Goal: Task Accomplishment & Management: Complete application form

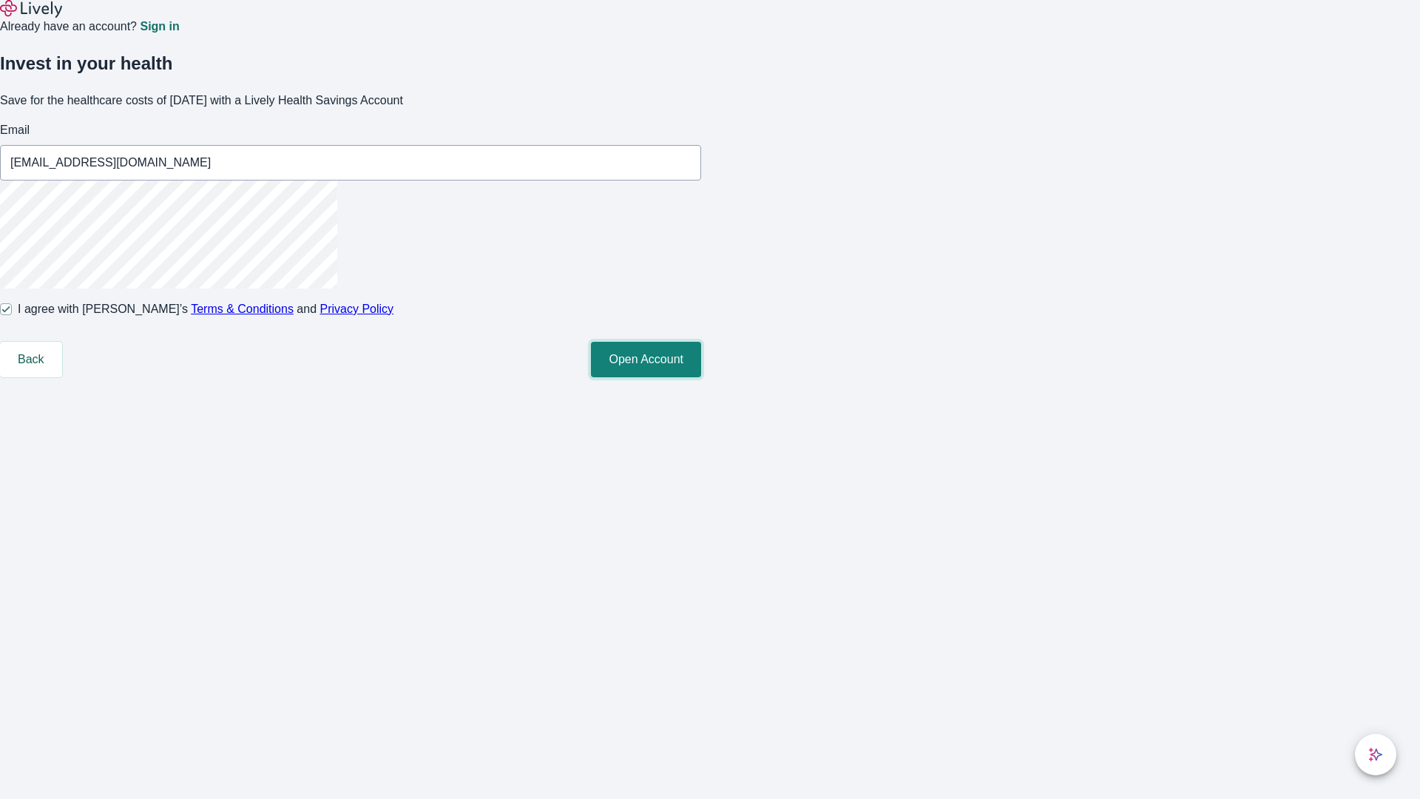
click at [701, 377] on button "Open Account" at bounding box center [646, 360] width 110 height 36
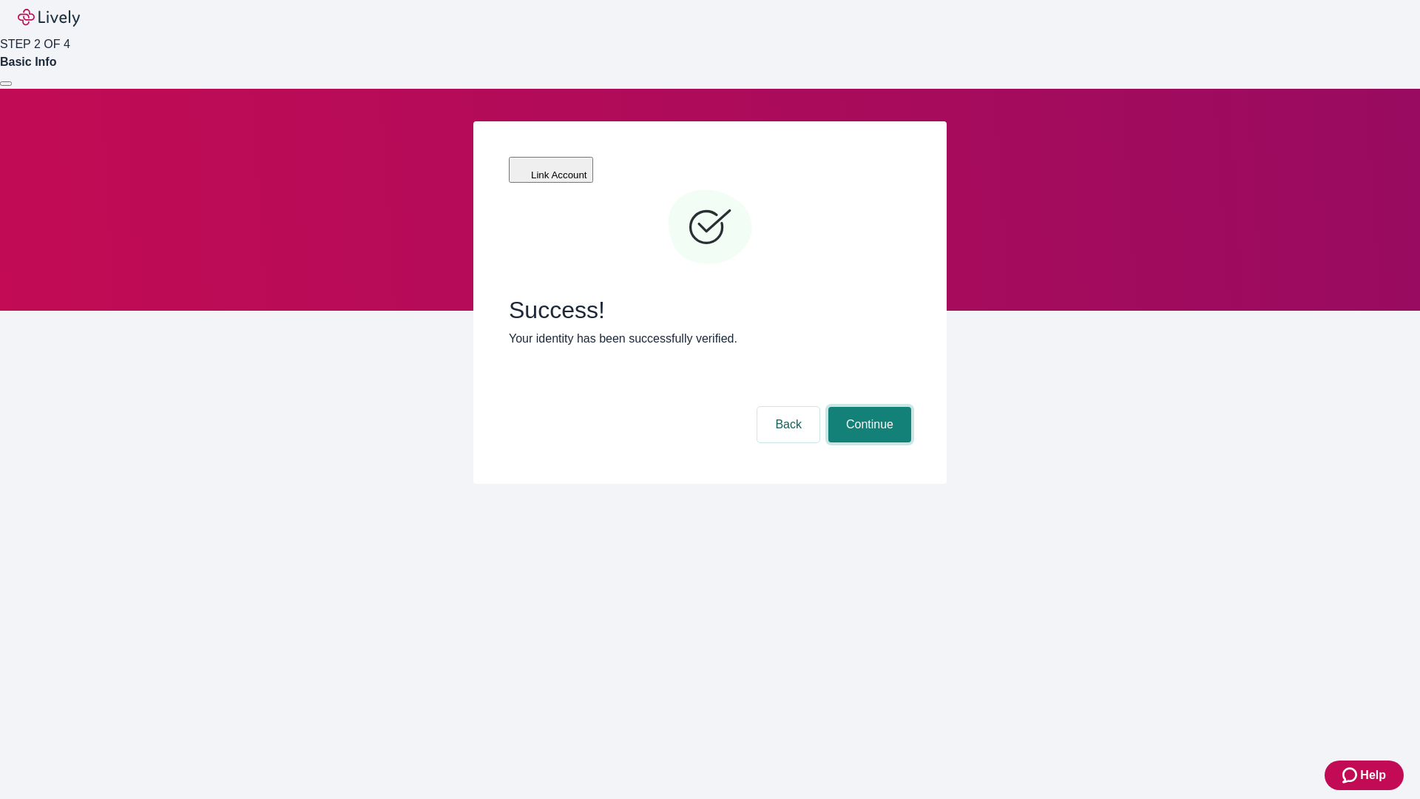
click at [911, 407] on button "Continue" at bounding box center [870, 425] width 83 height 36
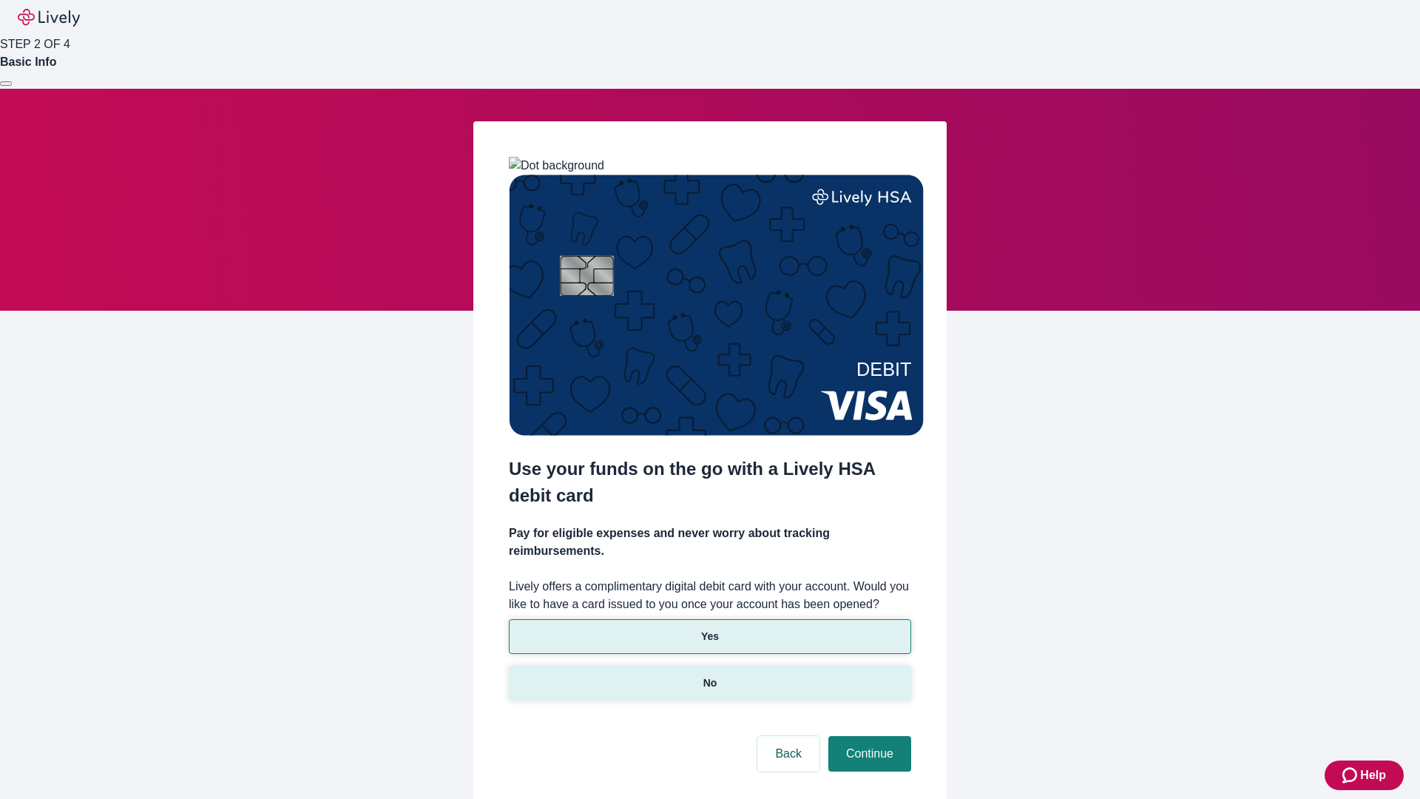
click at [709, 675] on p "No" at bounding box center [710, 683] width 14 height 16
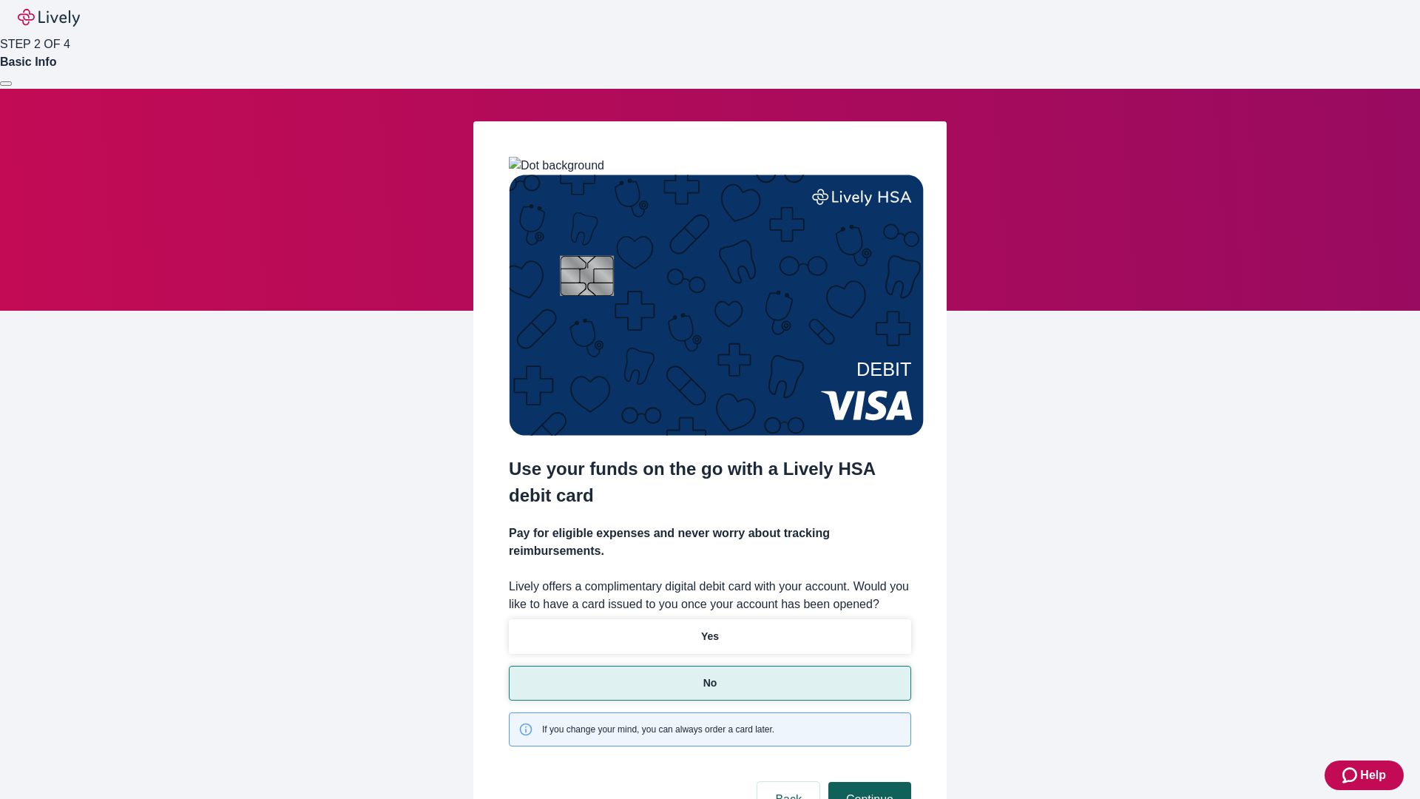
click at [868, 782] on button "Continue" at bounding box center [870, 800] width 83 height 36
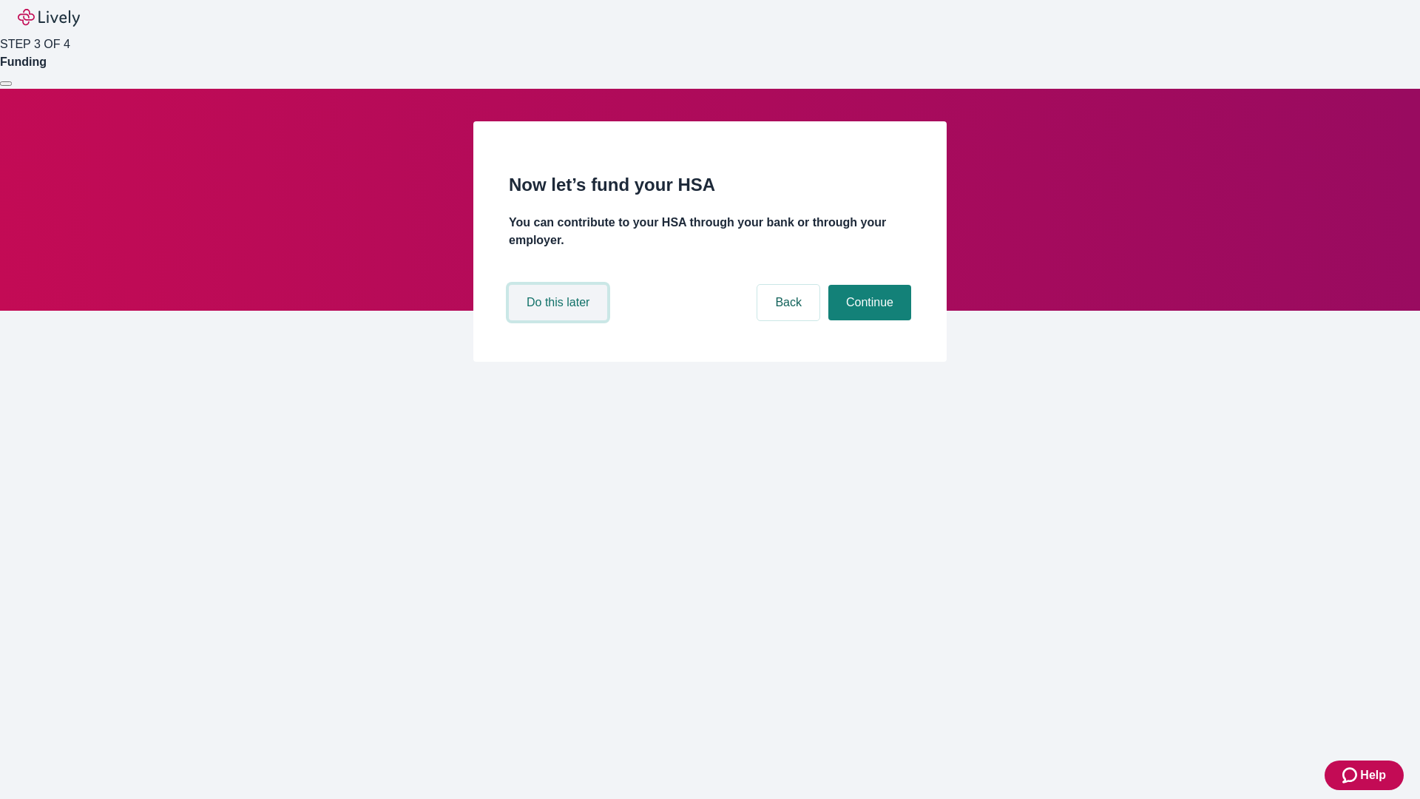
click at [560, 320] on button "Do this later" at bounding box center [558, 303] width 98 height 36
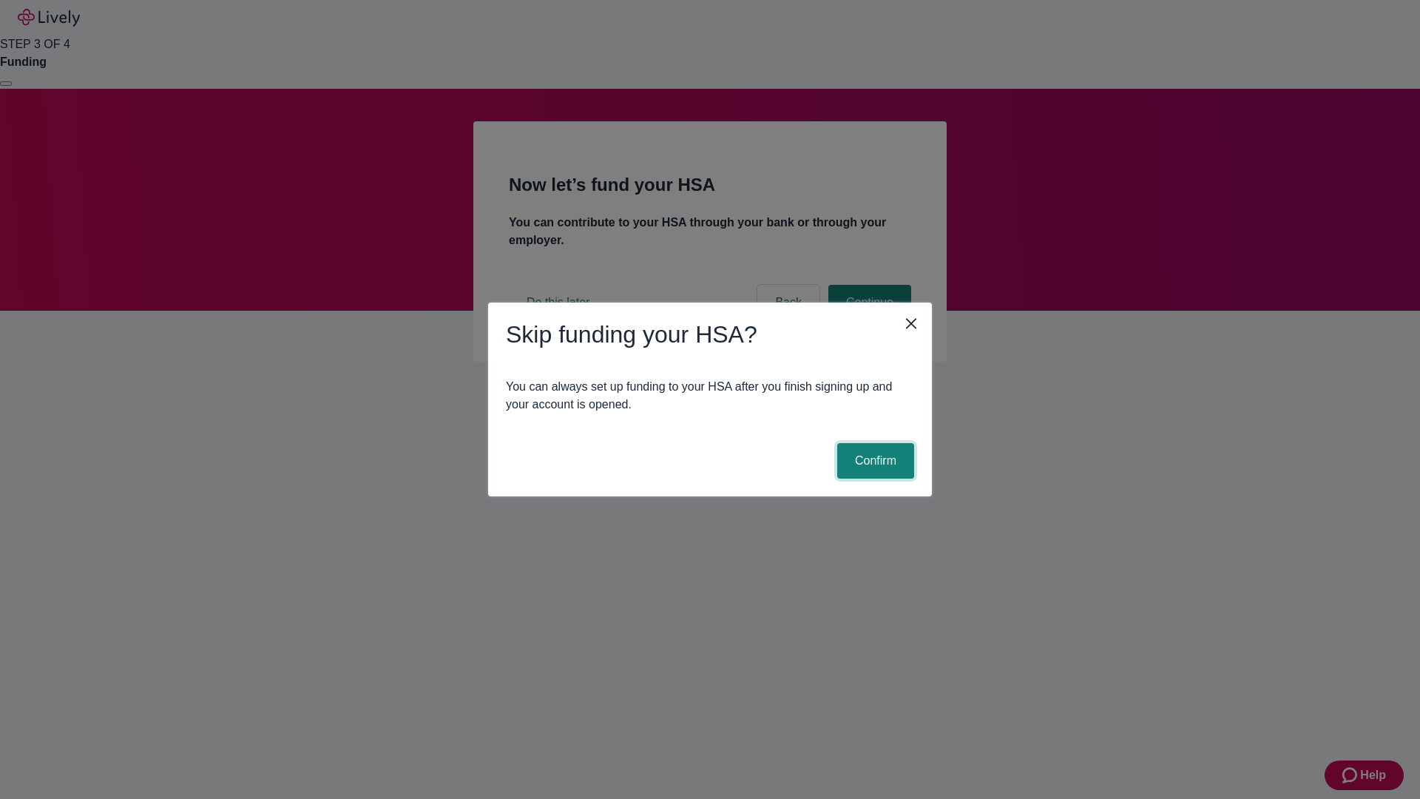
click at [874, 461] on button "Confirm" at bounding box center [875, 461] width 77 height 36
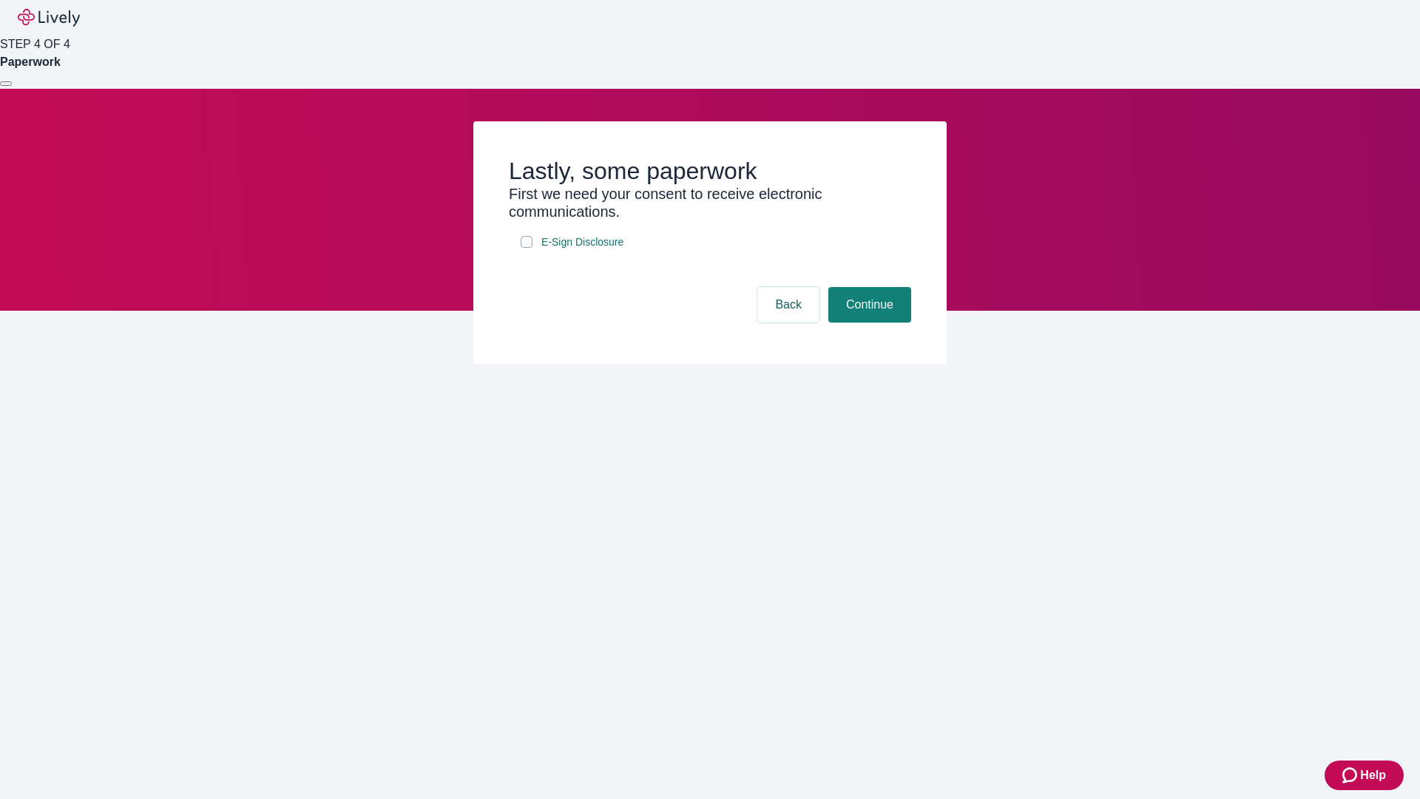
click at [527, 248] on input "E-Sign Disclosure" at bounding box center [527, 242] width 12 height 12
checkbox input "true"
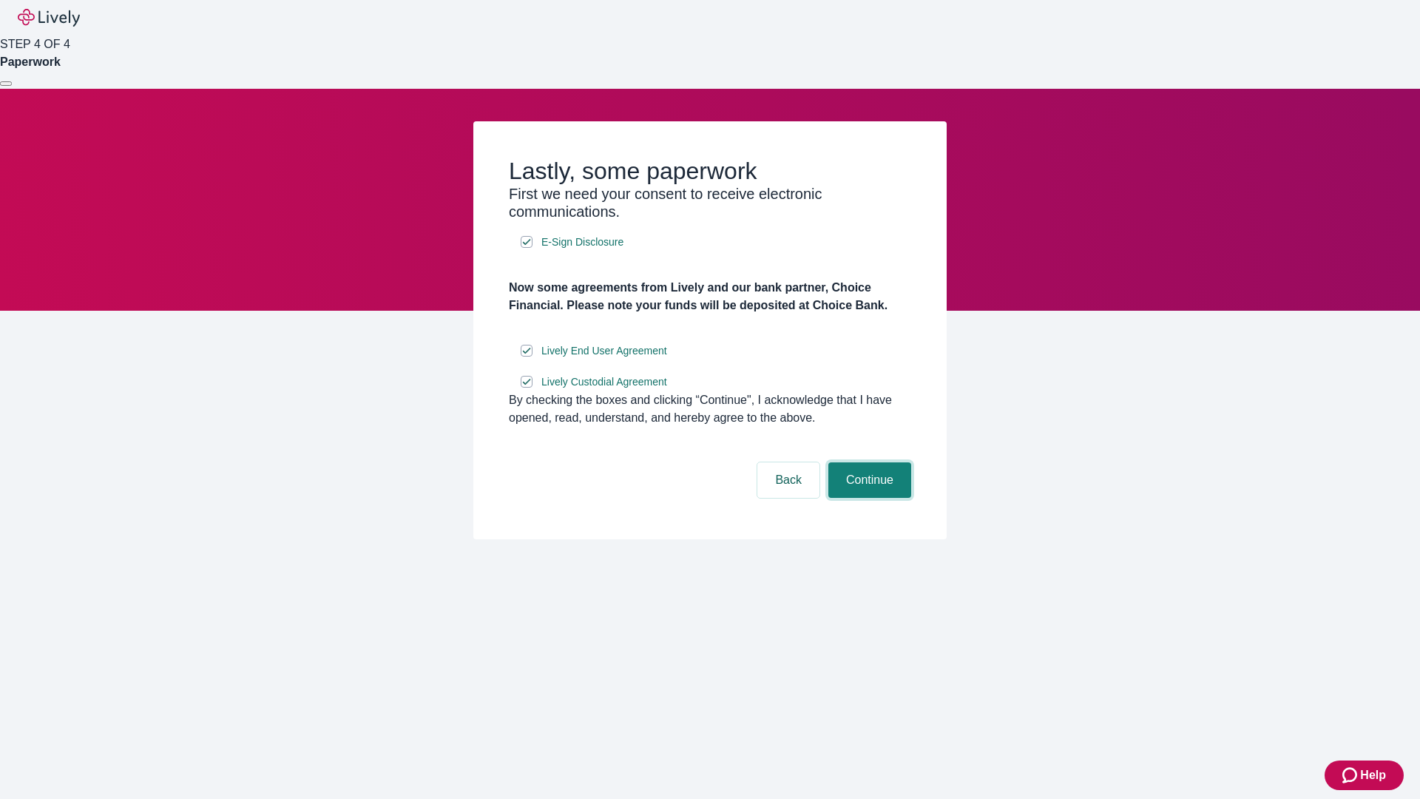
click at [868, 498] on button "Continue" at bounding box center [870, 480] width 83 height 36
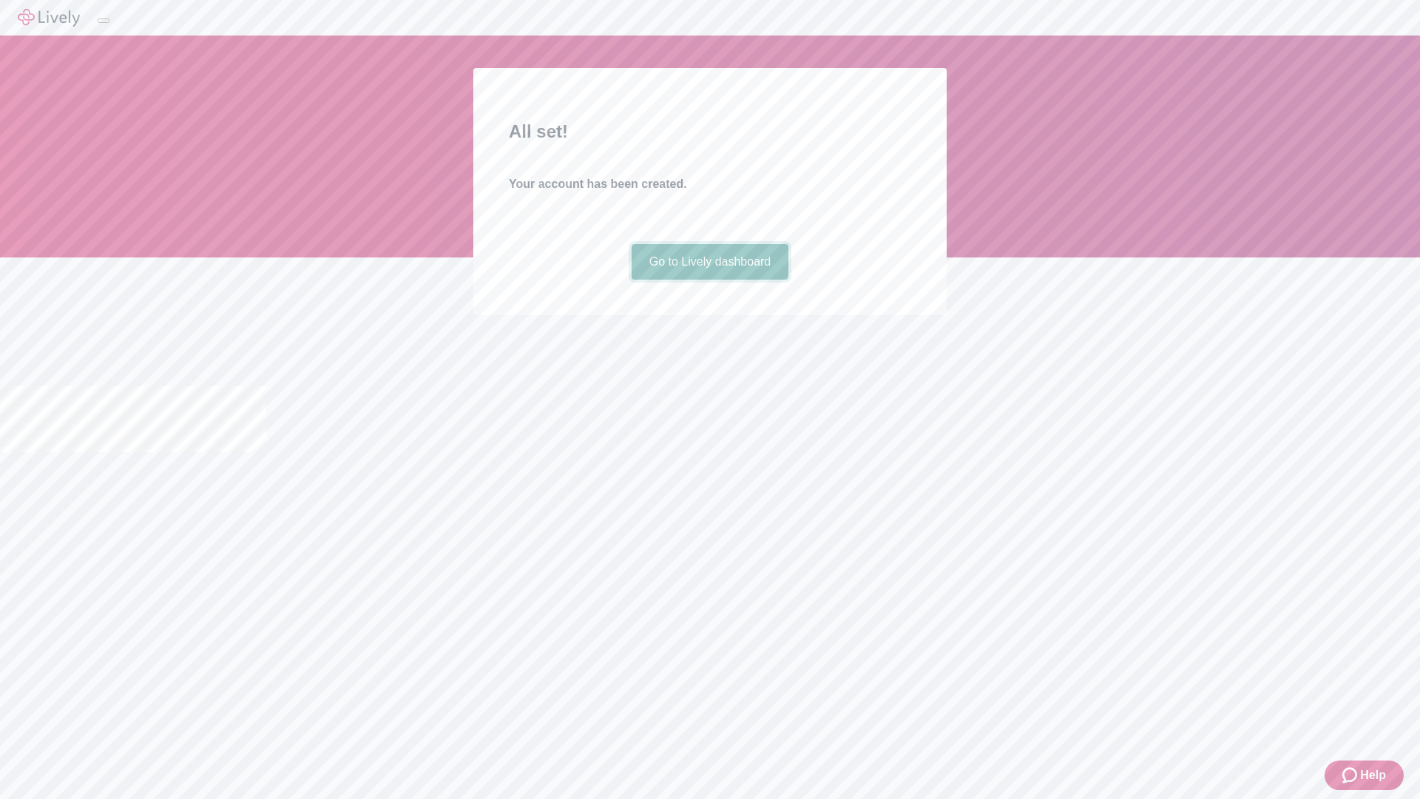
click at [709, 280] on link "Go to Lively dashboard" at bounding box center [711, 262] width 158 height 36
